Goal: Information Seeking & Learning: Understand process/instructions

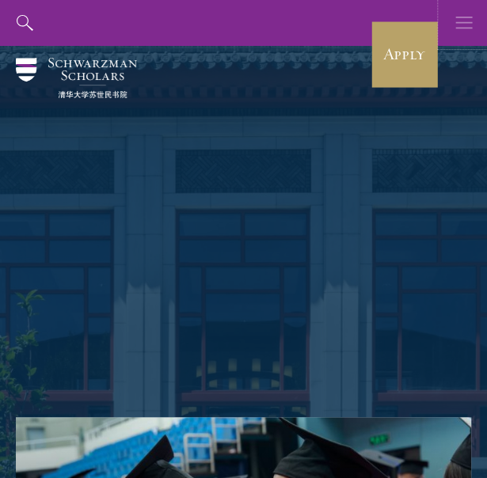
click at [470, 23] on use "button" at bounding box center [463, 23] width 17 height 12
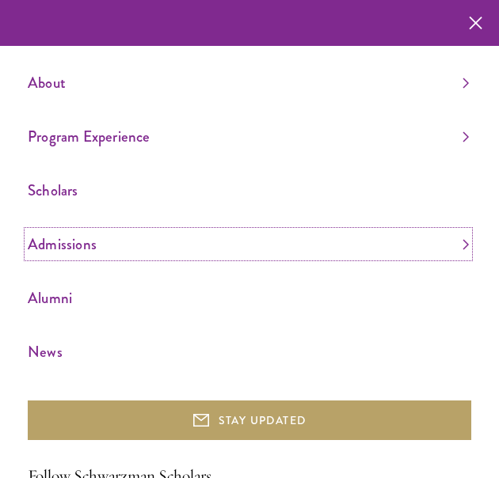
click at [57, 248] on link "Admissions" at bounding box center [248, 244] width 441 height 26
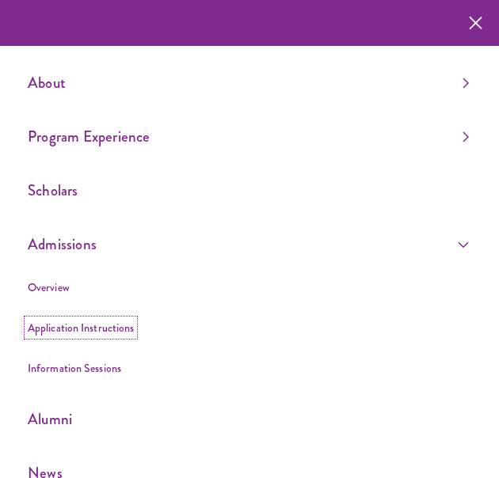
click at [65, 324] on link "Application Instructions" at bounding box center [81, 328] width 106 height 16
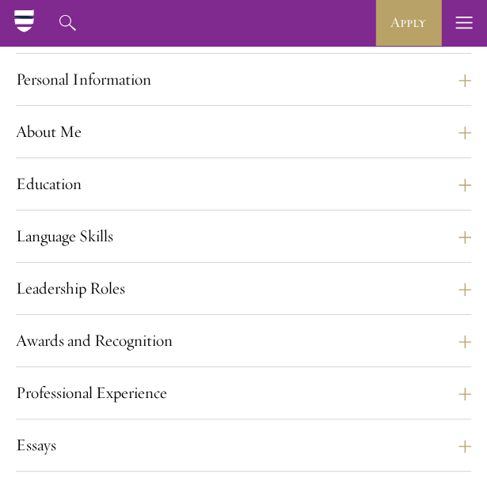
scroll to position [1231, 0]
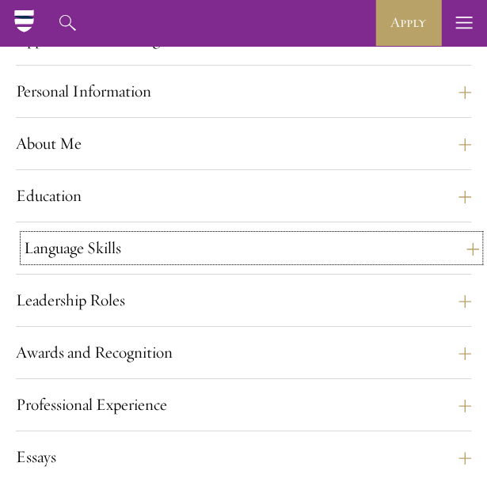
click at [173, 261] on button "Language Skills" at bounding box center [251, 248] width 455 height 26
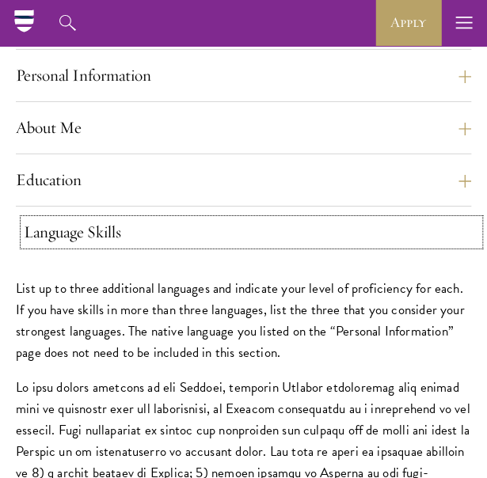
scroll to position [1244, 0]
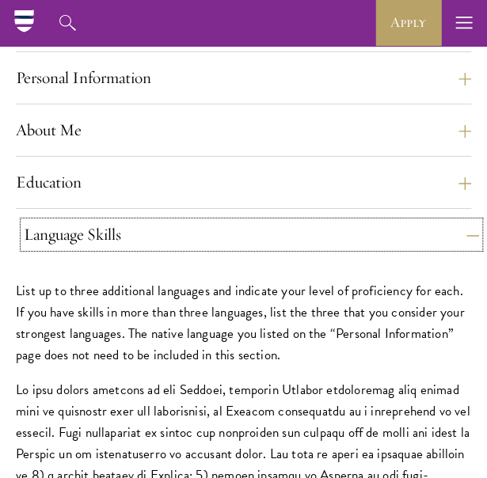
click at [119, 248] on button "Language Skills" at bounding box center [251, 235] width 455 height 26
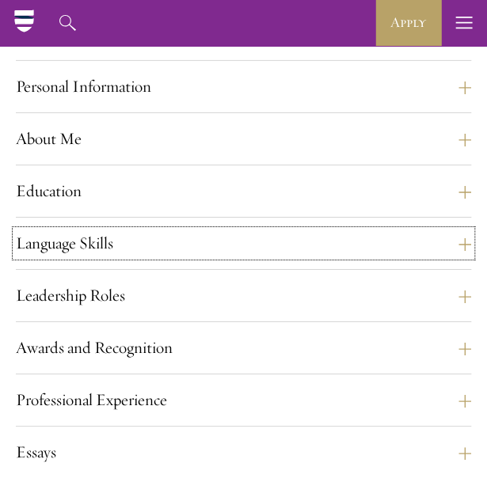
scroll to position [1234, 0]
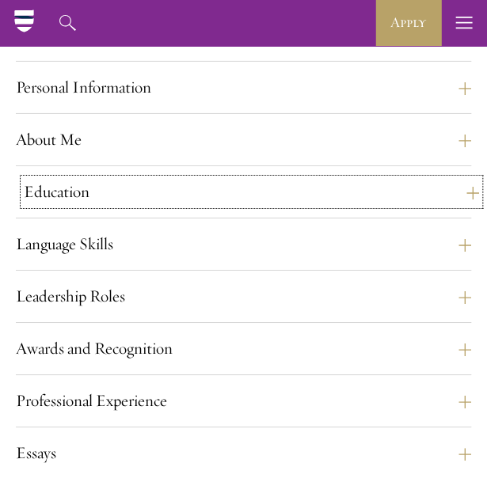
click at [99, 205] on button "Education" at bounding box center [251, 192] width 455 height 26
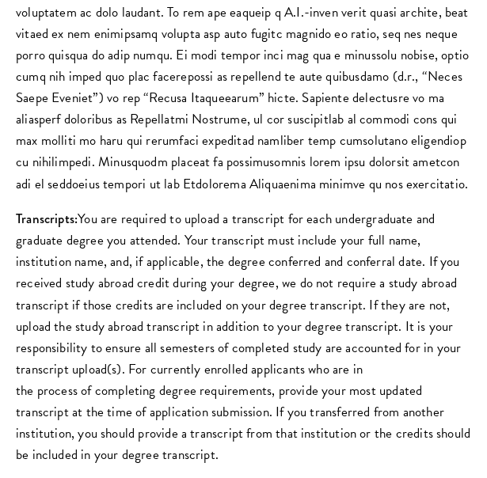
scroll to position [1885, 0]
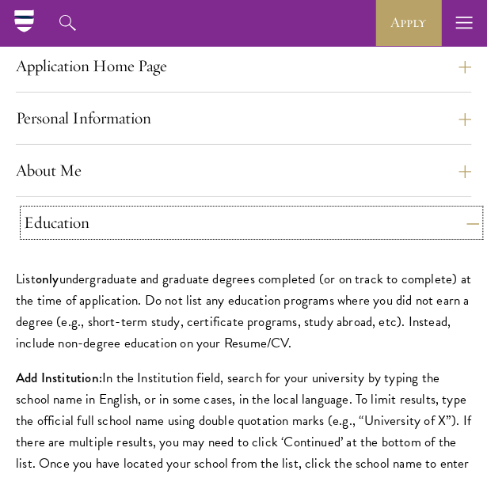
click at [191, 236] on button "Education" at bounding box center [251, 223] width 455 height 26
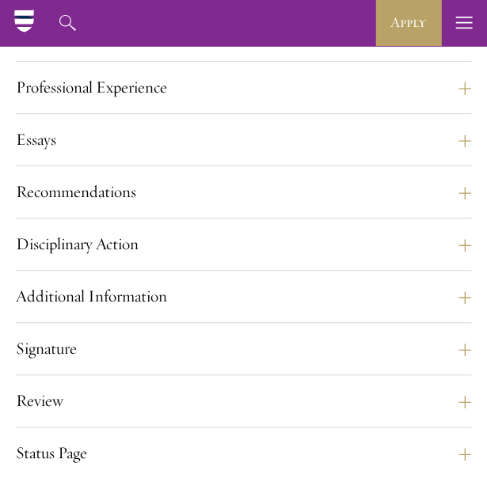
scroll to position [1543, 0]
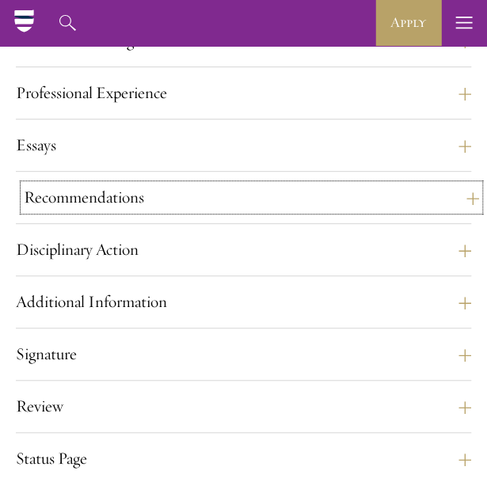
click at [146, 211] on button "Recommendations" at bounding box center [251, 198] width 455 height 26
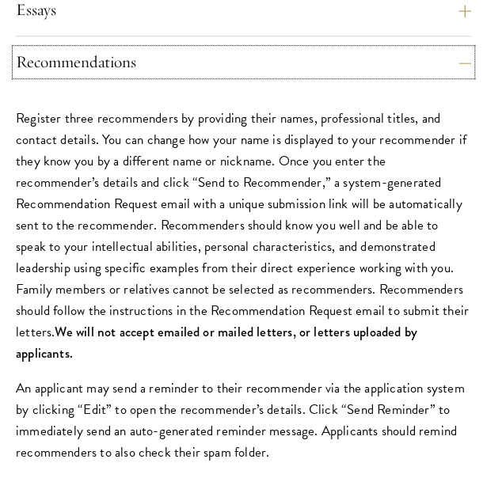
scroll to position [1679, 0]
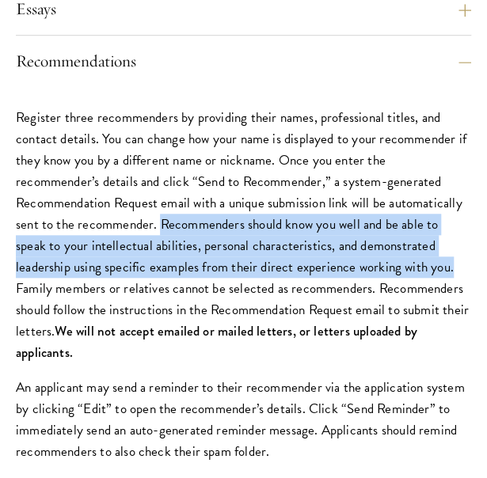
drag, startPoint x: 97, startPoint y: 265, endPoint x: 359, endPoint y: 304, distance: 265.0
click at [359, 304] on p "Register three recommenders by providing their names, professional titles, and …" at bounding box center [243, 235] width 455 height 257
copy p "Recommenders should know you well and be able to speak to your intellectual abi…"
click at [315, 346] on p "Register three recommenders by providing their names, professional titles, and …" at bounding box center [243, 235] width 455 height 257
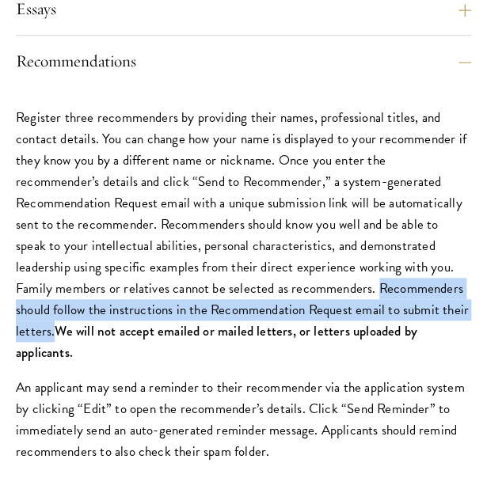
drag, startPoint x: 266, startPoint y: 334, endPoint x: 413, endPoint y: 352, distance: 148.3
click at [413, 352] on p "Register three recommenders by providing their names, professional titles, and …" at bounding box center [243, 235] width 455 height 257
copy p "Recommenders should follow the instructions in the Recommendation Request email…"
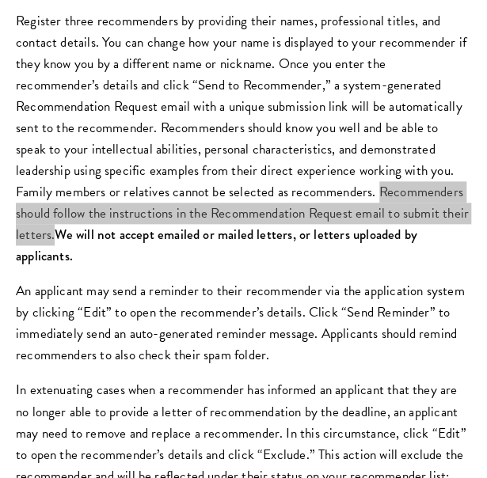
scroll to position [1905, 0]
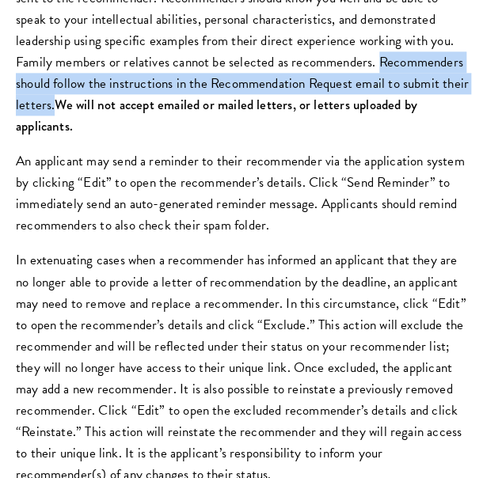
click at [338, 236] on p "An applicant may send a reminder to their recommender via the application syste…" at bounding box center [243, 193] width 455 height 86
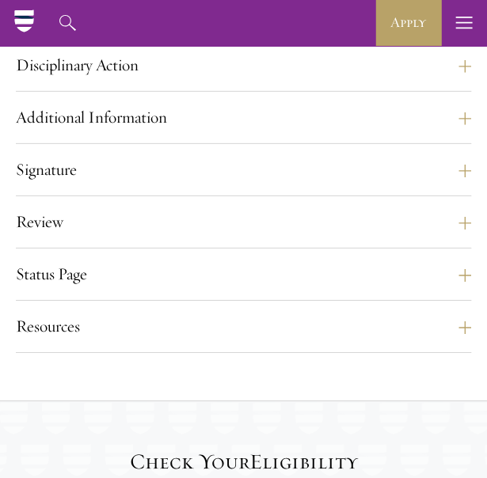
scroll to position [2581, 0]
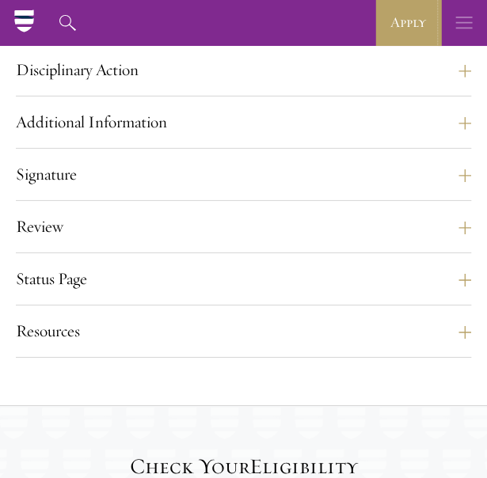
click at [470, 21] on icon "button" at bounding box center [463, 23] width 17 height 46
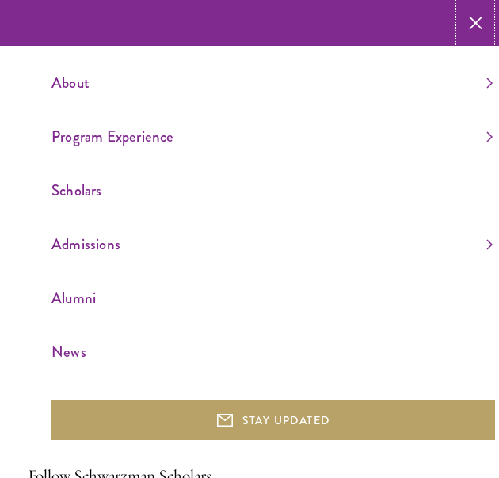
click at [470, 21] on icon "button" at bounding box center [475, 23] width 13 height 46
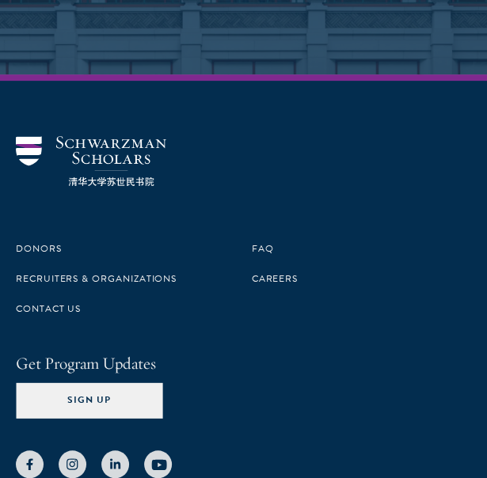
scroll to position [4457, 0]
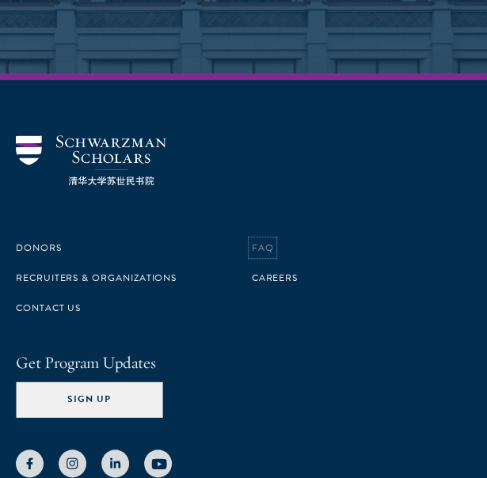
click at [268, 255] on link "FAQ" at bounding box center [263, 248] width 22 height 14
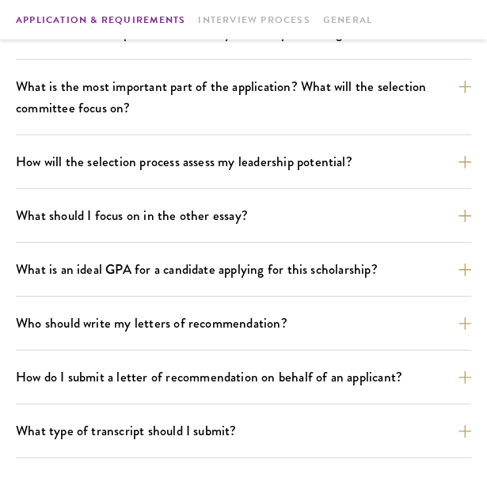
scroll to position [924, 0]
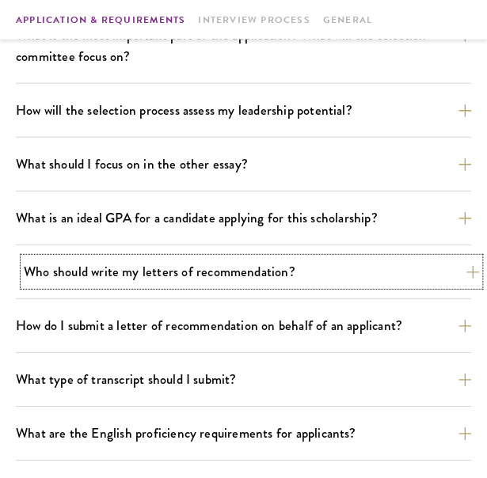
click at [334, 275] on button "Who should write my letters of recommendation?" at bounding box center [251, 272] width 455 height 28
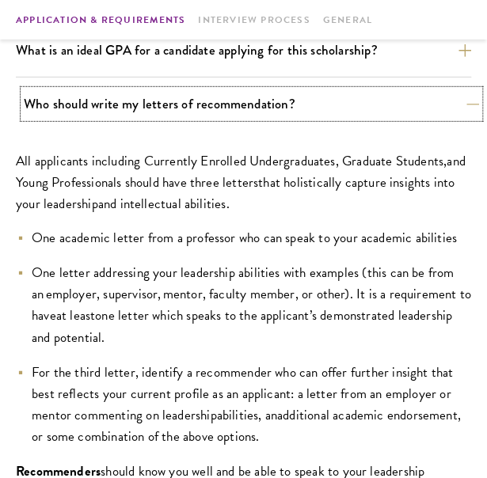
scroll to position [1093, 0]
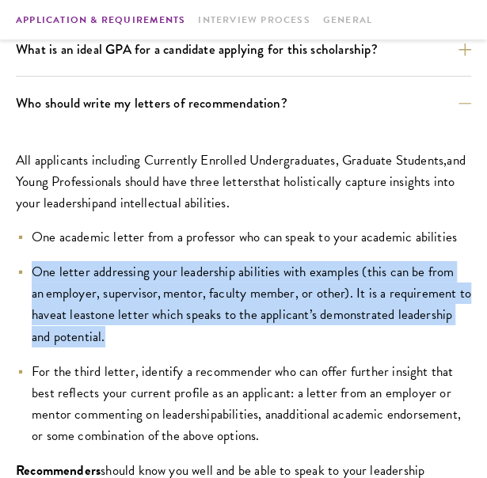
drag, startPoint x: 146, startPoint y: 330, endPoint x: 33, endPoint y: 274, distance: 126.4
click at [33, 274] on li "One letter addressing your leadership abilities with examples (this can be from…" at bounding box center [243, 304] width 455 height 86
copy li "One letter addressing your leadership abilities with examples (this can be from…"
click at [304, 344] on li "One letter addressing your leadership abilities with examples (this can be from…" at bounding box center [243, 304] width 455 height 86
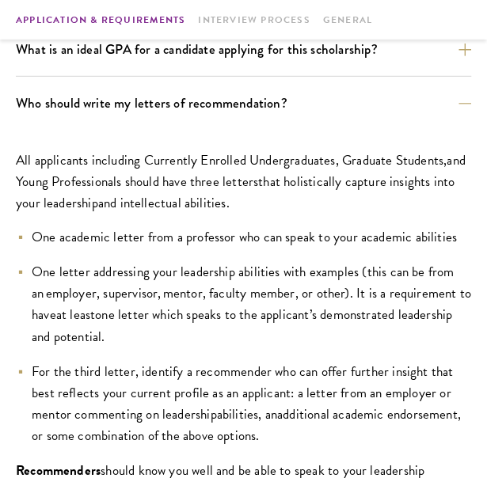
click at [283, 331] on li "One letter addressing your leadership abilities with examples (this can be from…" at bounding box center [243, 304] width 455 height 86
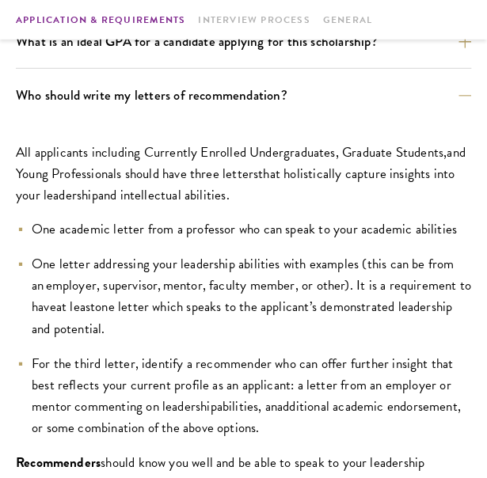
drag, startPoint x: 244, startPoint y: 197, endPoint x: 17, endPoint y: 158, distance: 230.7
click at [17, 158] on p "All applicants including Currently Enrolled Undergraduates, Graduate Students ,…" at bounding box center [243, 174] width 455 height 64
copy p "All applicants including Currently Enrolled Undergraduates, Graduate Students ,…"
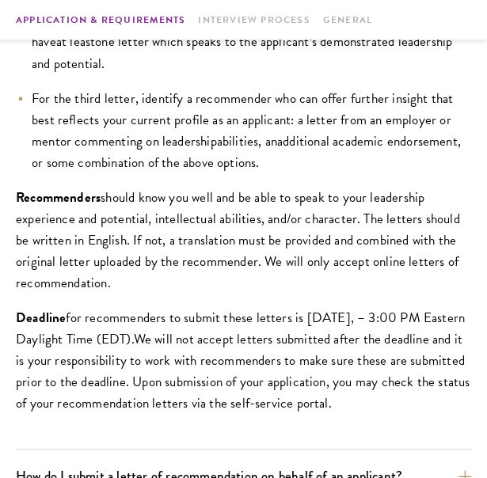
scroll to position [1368, 0]
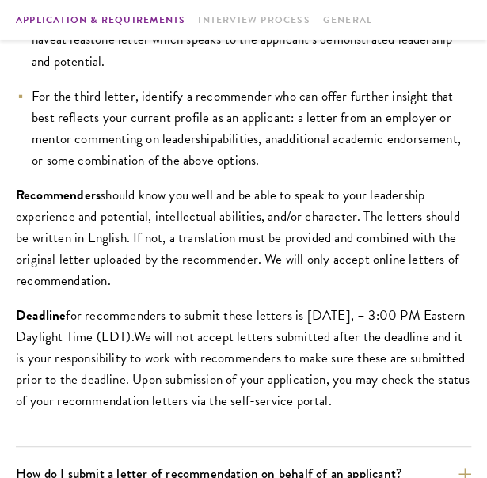
click at [114, 278] on span at bounding box center [112, 281] width 3 height 20
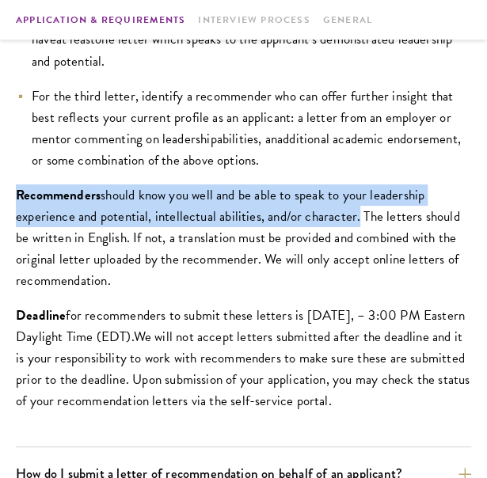
drag, startPoint x: 14, startPoint y: 194, endPoint x: 351, endPoint y: 207, distance: 336.8
copy p "Recommenders should know you well and be able to speak to your leadership exper…"
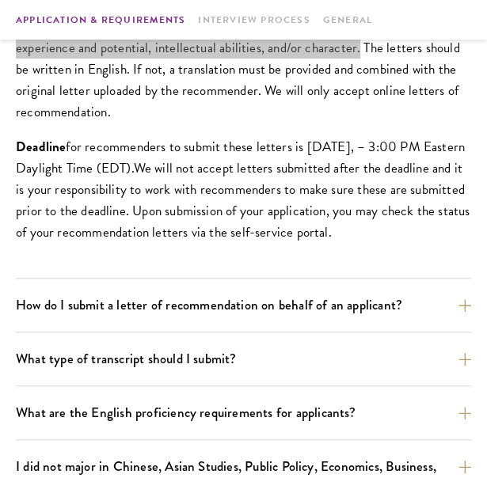
scroll to position [1538, 0]
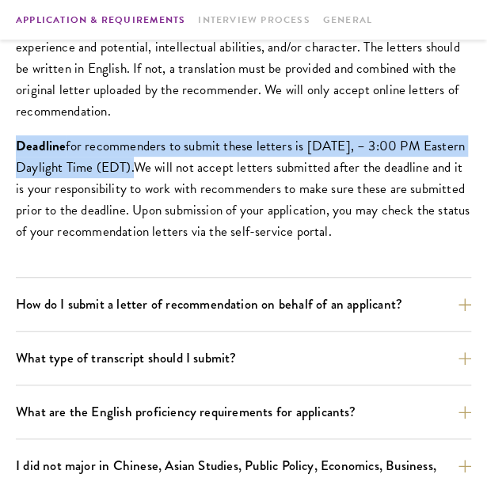
drag, startPoint x: 14, startPoint y: 143, endPoint x: 199, endPoint y: 167, distance: 186.0
click at [199, 167] on section "Jump to category: Application & Requirements Interview Process General Applicat…" at bounding box center [243, 385] width 487 height 3080
copy p "Deadline for recommenders to submit these letters is September 10, 2025, – 3:00…"
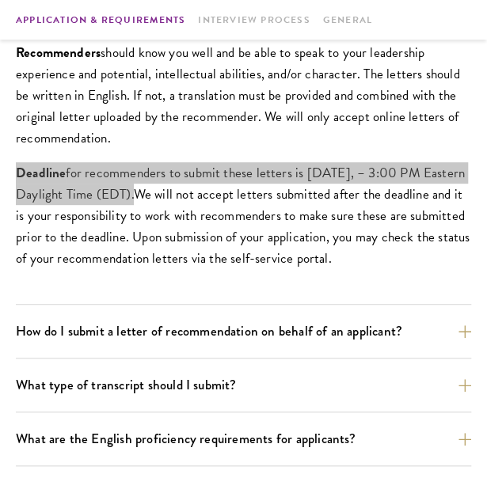
scroll to position [1539, 0]
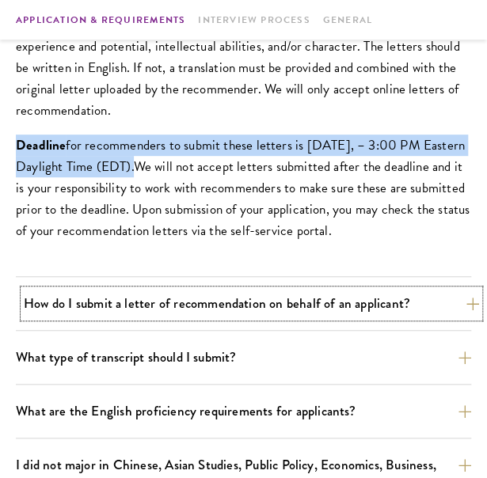
click at [287, 291] on button "How do I submit a letter of recommendation on behalf of an applicant?" at bounding box center [251, 304] width 455 height 28
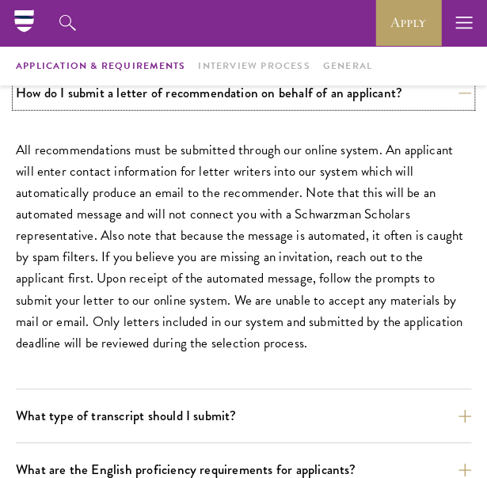
scroll to position [1144, 0]
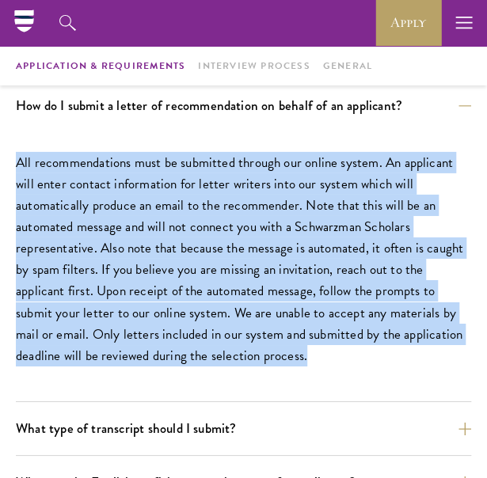
drag, startPoint x: 16, startPoint y: 160, endPoint x: 291, endPoint y: 348, distance: 333.4
click at [291, 348] on p "All recommendations must be submitted through our online system. An applicant w…" at bounding box center [243, 259] width 455 height 214
copy p "All recommendations must be submitted through our online system. An applicant w…"
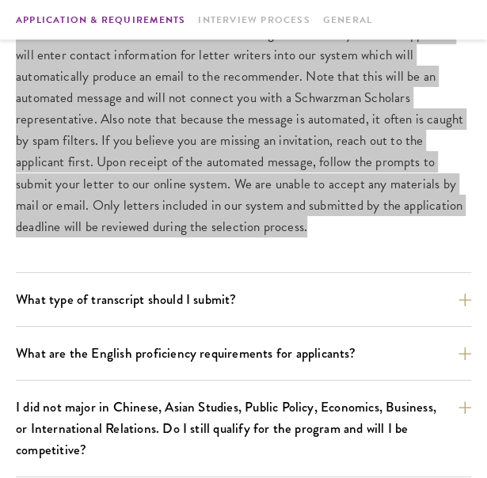
scroll to position [1274, 0]
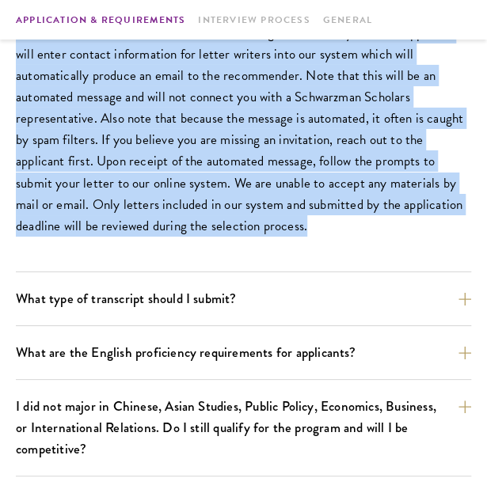
click at [177, 185] on p "All recommendations must be submitted through our online system. An applicant w…" at bounding box center [243, 129] width 455 height 214
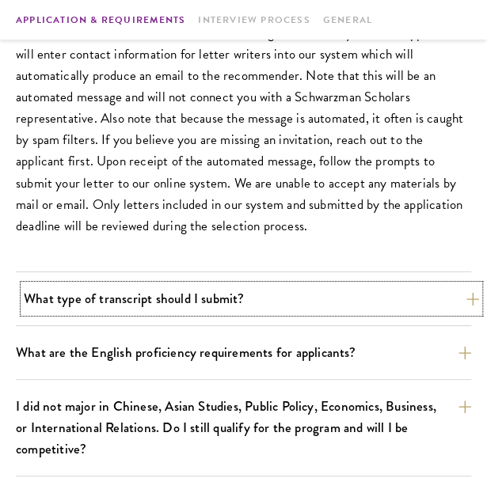
click at [157, 306] on button "What type of transcript should I submit?" at bounding box center [251, 299] width 455 height 28
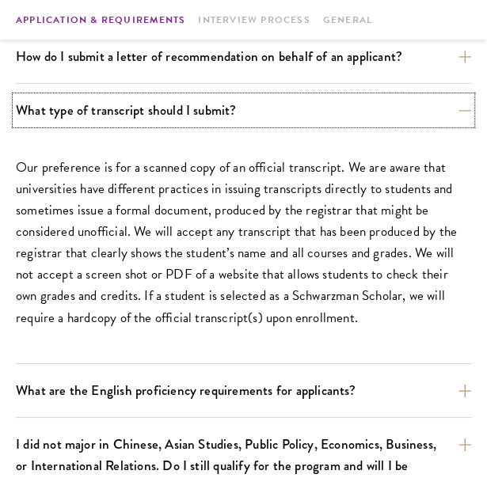
scroll to position [1388, 0]
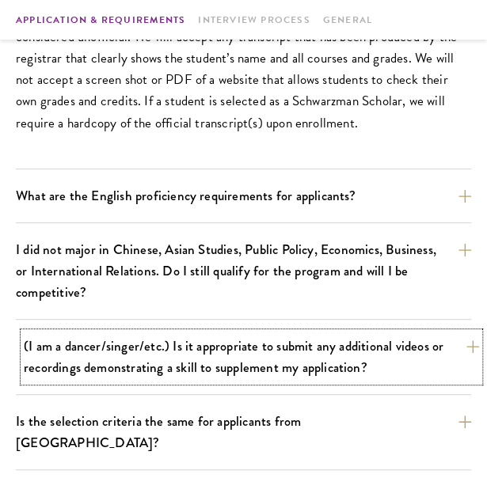
click at [365, 347] on button "(I am a dancer/singer/etc.) Is it appropriate to submit any additional videos o…" at bounding box center [251, 357] width 455 height 49
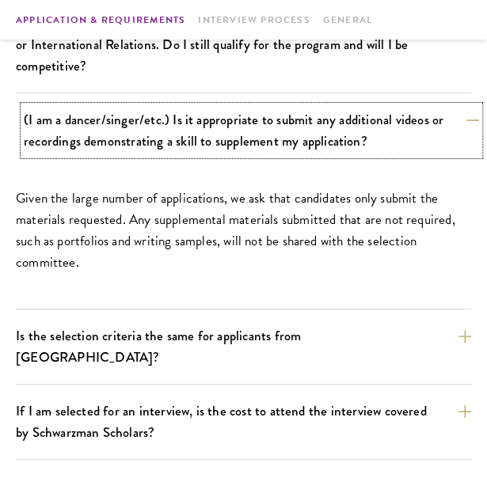
click at [344, 123] on button "(I am a dancer/singer/etc.) Is it appropriate to submit any additional videos o…" at bounding box center [251, 130] width 455 height 49
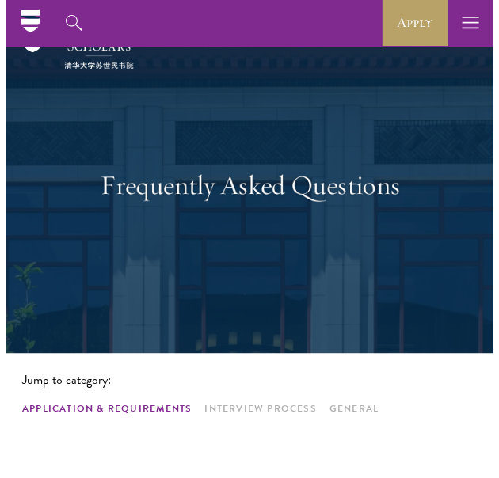
scroll to position [0, 0]
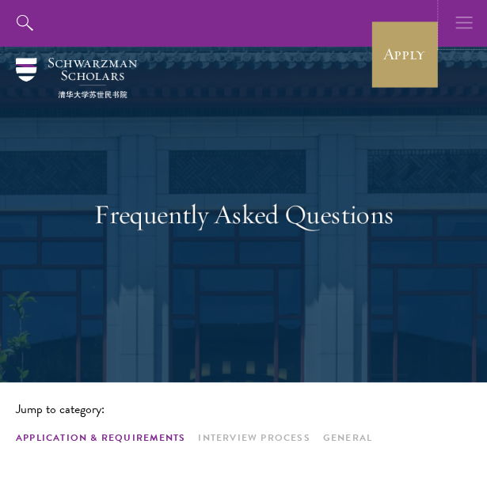
click at [455, 21] on icon "button" at bounding box center [463, 23] width 17 height 46
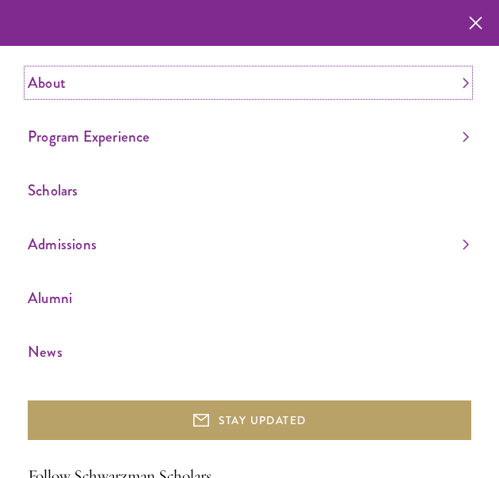
click at [90, 82] on link "About" at bounding box center [248, 83] width 441 height 26
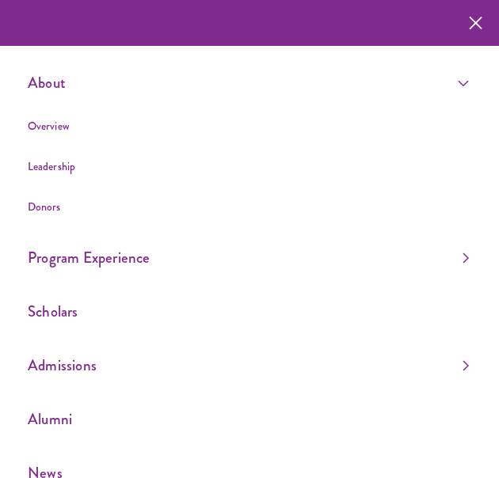
click at [63, 135] on li "Overview" at bounding box center [248, 126] width 441 height 20
click at [62, 130] on link "Overview" at bounding box center [49, 126] width 42 height 16
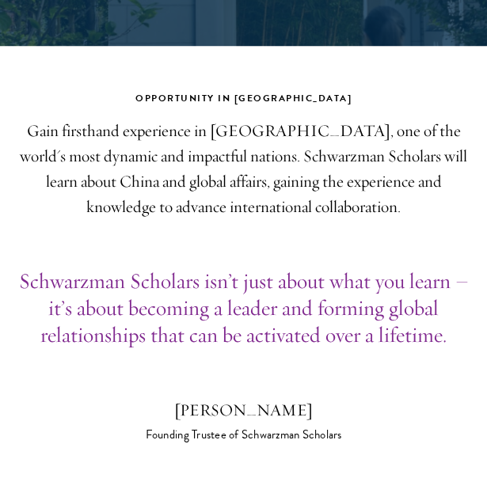
scroll to position [340, 0]
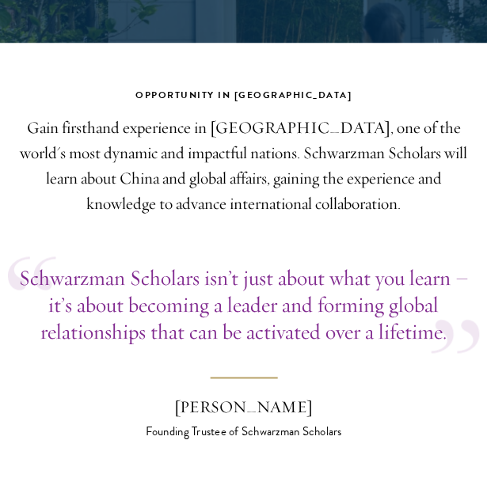
click at [348, 204] on p "Gain firsthand experience in China, one of the world's most dynamic and impactf…" at bounding box center [243, 166] width 455 height 101
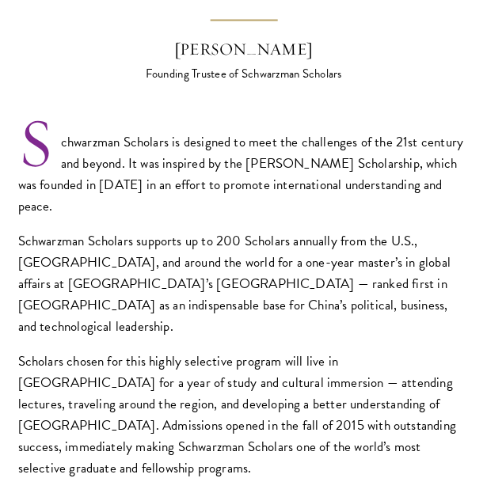
scroll to position [699, 0]
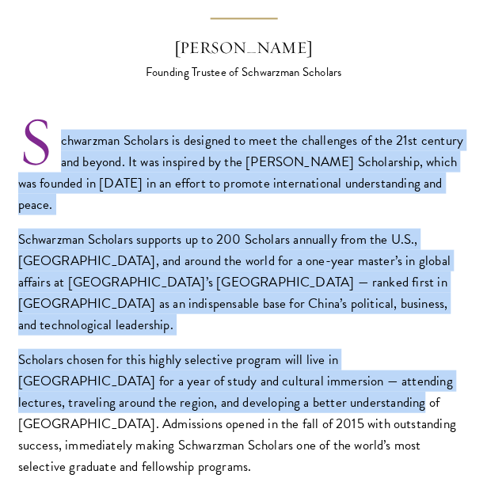
drag, startPoint x: 16, startPoint y: 127, endPoint x: 253, endPoint y: 356, distance: 329.3
click at [253, 356] on section "Opportunity in China Gain firsthand experience in China, one of the world's mos…" at bounding box center [243, 376] width 487 height 1299
copy div "chwarzman Scholars is designed to meet the challenges of the 21st century and b…"
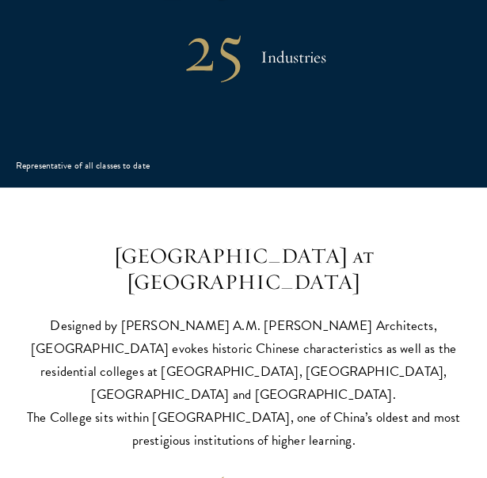
scroll to position [2816, 0]
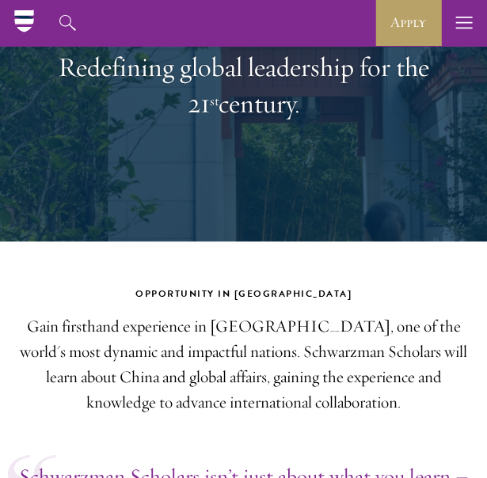
scroll to position [0, 0]
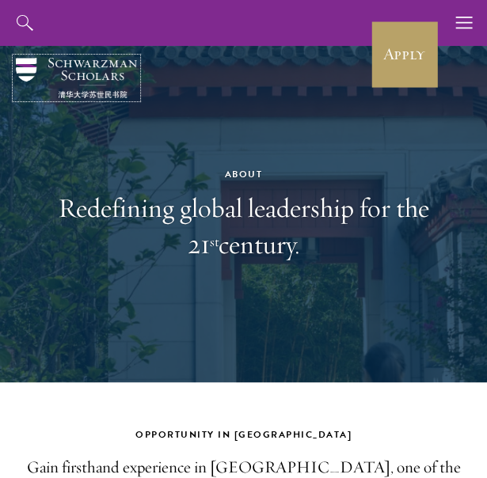
click at [41, 65] on img at bounding box center [76, 78] width 121 height 40
